Goal: Task Accomplishment & Management: Use online tool/utility

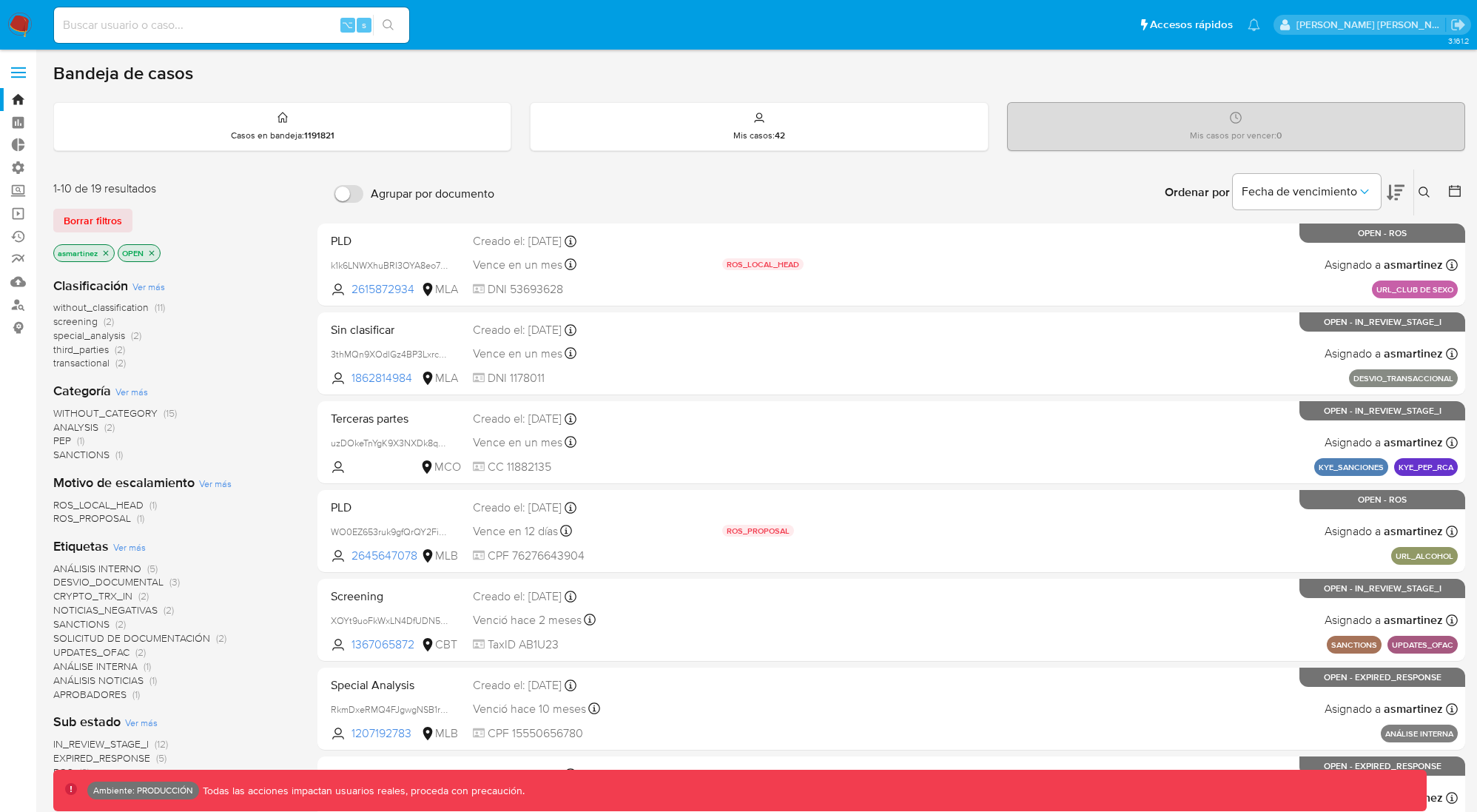
click at [265, 14] on div "⌥ s" at bounding box center [231, 25] width 355 height 36
click at [266, 20] on input at bounding box center [231, 25] width 355 height 19
paste input "LmFef98PXRqRlK5JdnJeQaZg"
type input "LmFef98PXRqRlK5JdnJeQaZg"
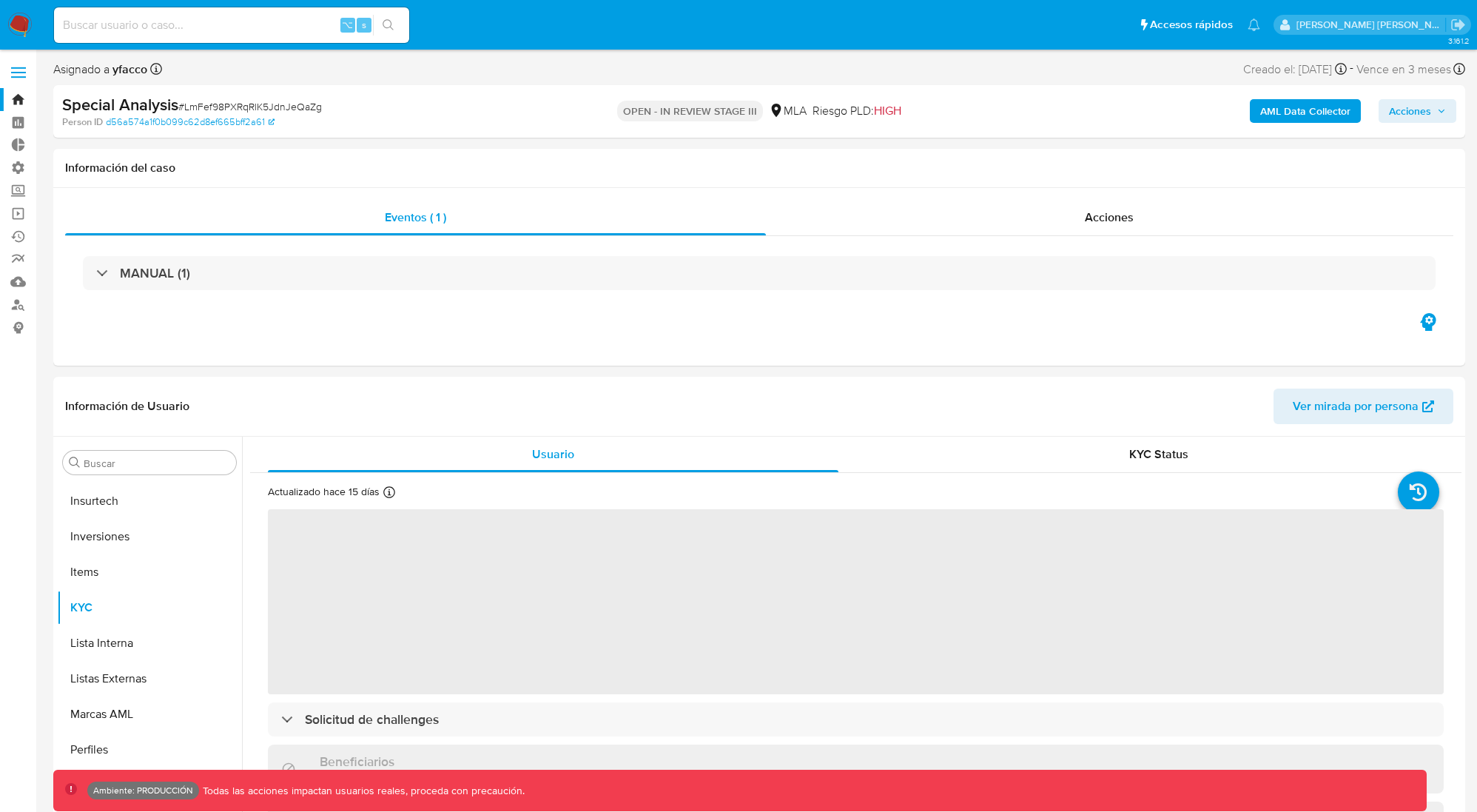
scroll to position [767, 0]
select select "10"
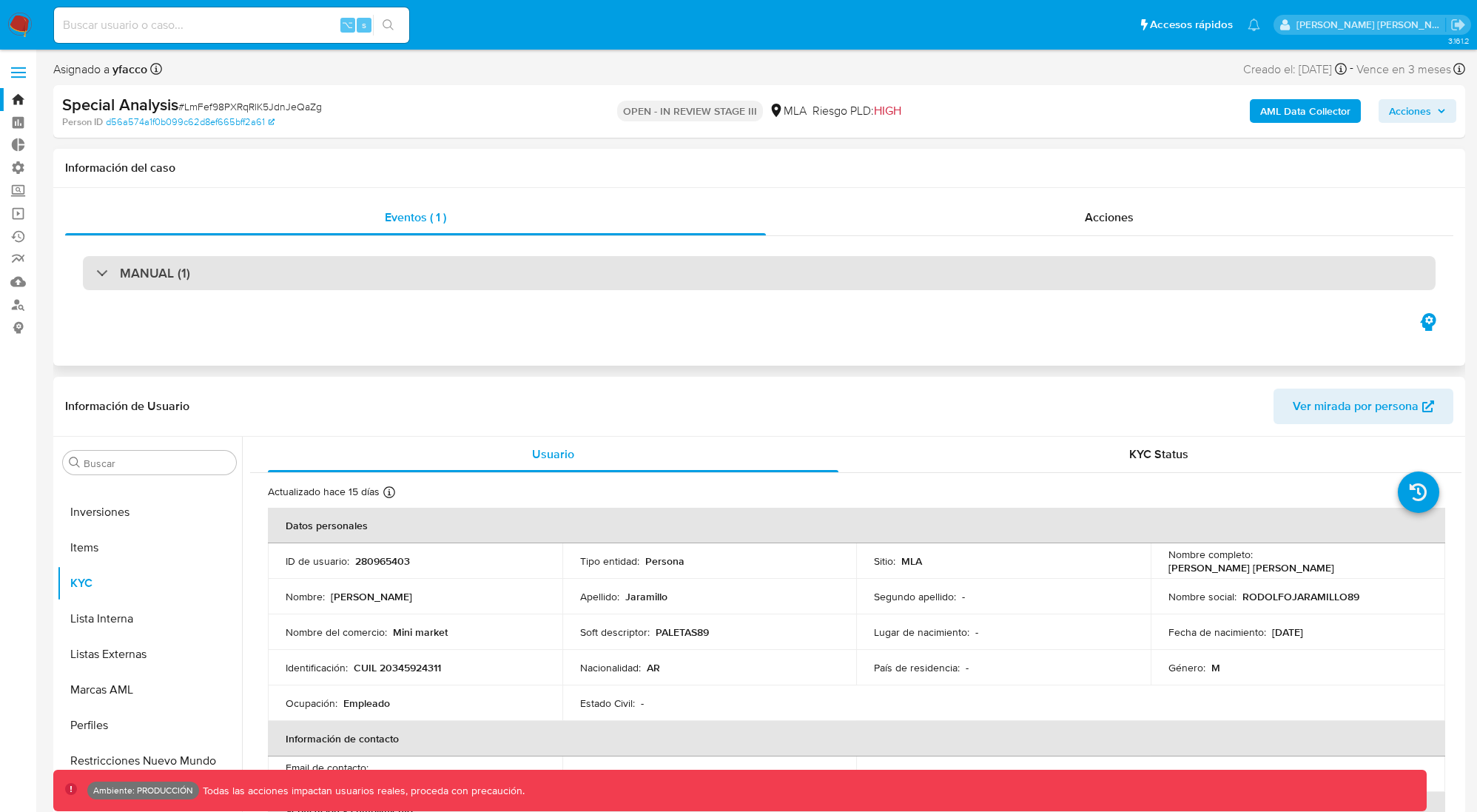
click at [1016, 278] on div "MANUAL (1)" at bounding box center [759, 272] width 1353 height 34
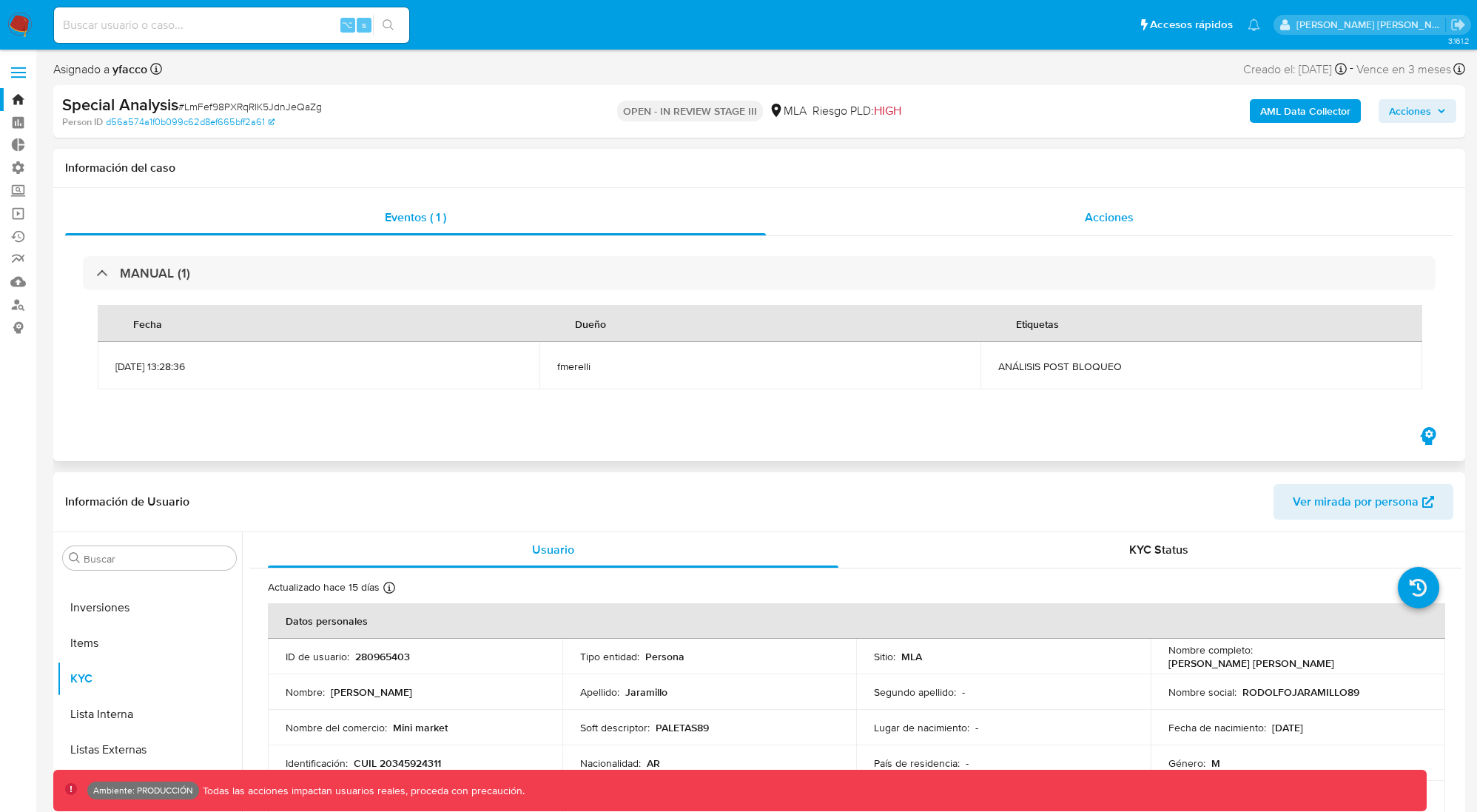
click at [1128, 214] on span "Acciones" at bounding box center [1108, 217] width 49 height 17
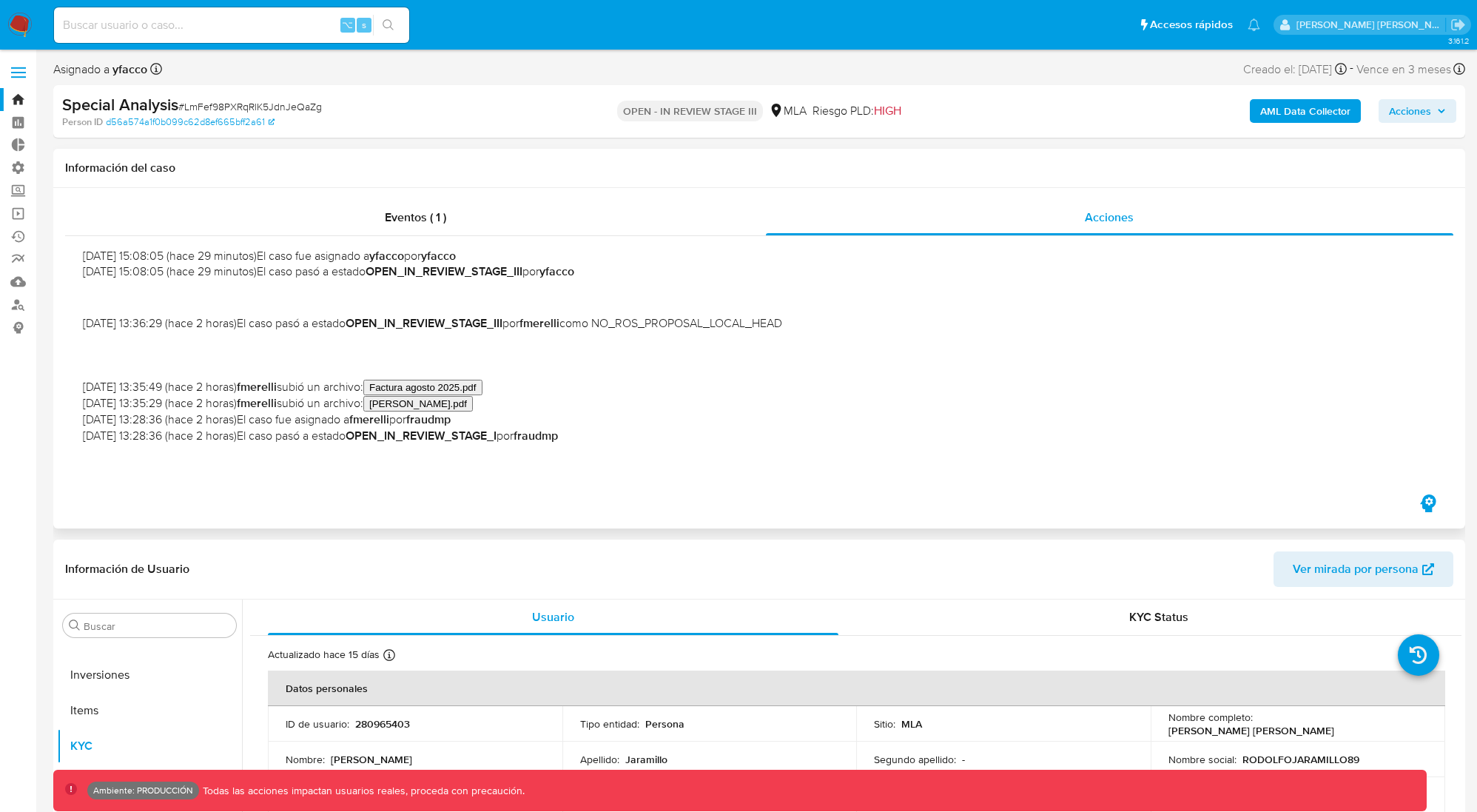
scroll to position [0, 0]
